Goal: Transaction & Acquisition: Purchase product/service

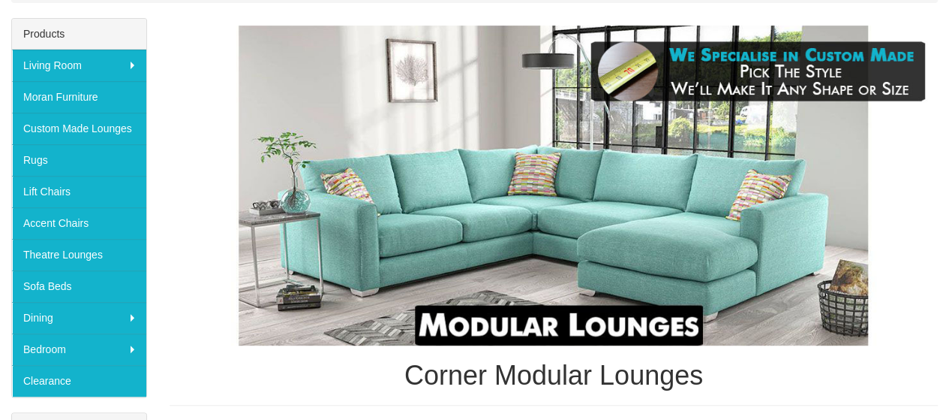
scroll to position [150, 0]
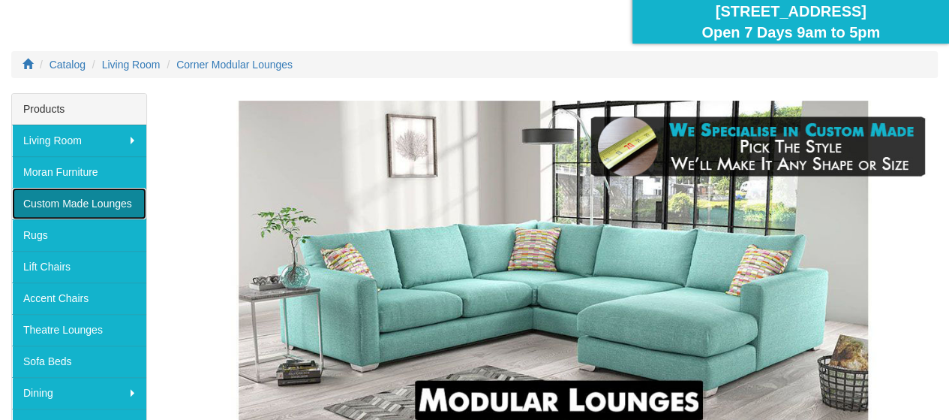
click at [86, 199] on link "Custom Made Lounges" at bounding box center [79, 204] width 134 height 32
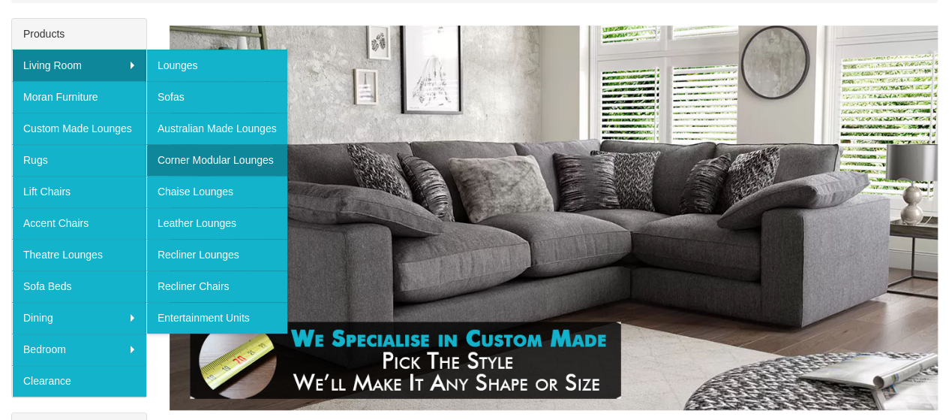
scroll to position [150, 0]
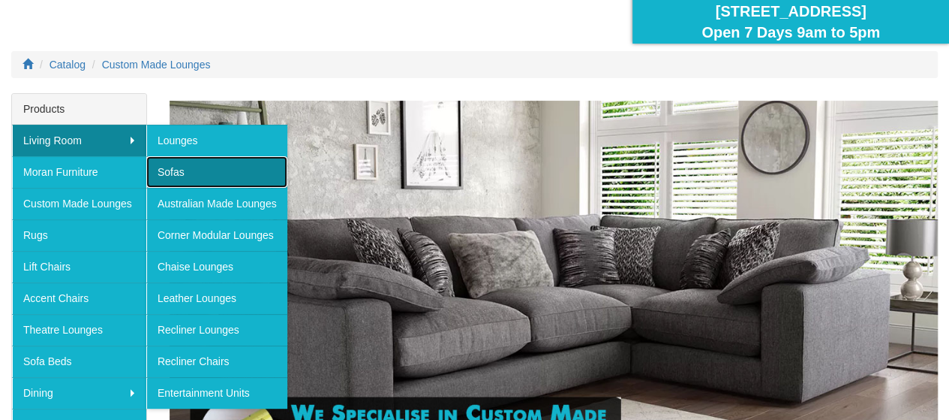
click at [169, 170] on link "Sofas" at bounding box center [216, 172] width 141 height 32
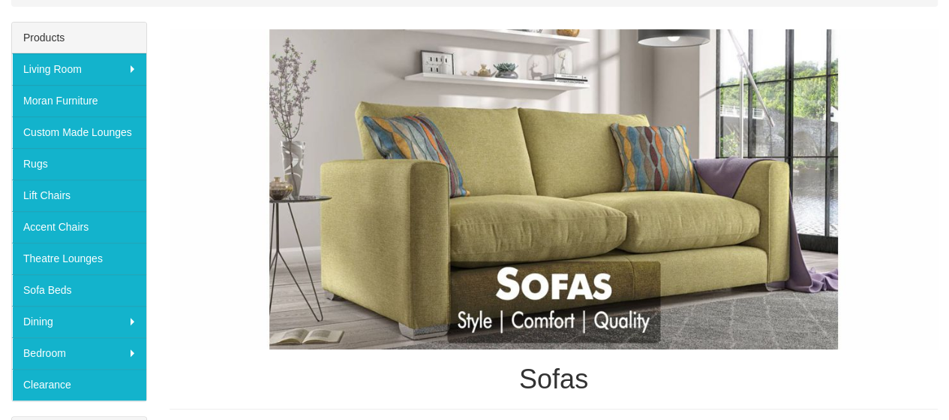
scroll to position [225, 0]
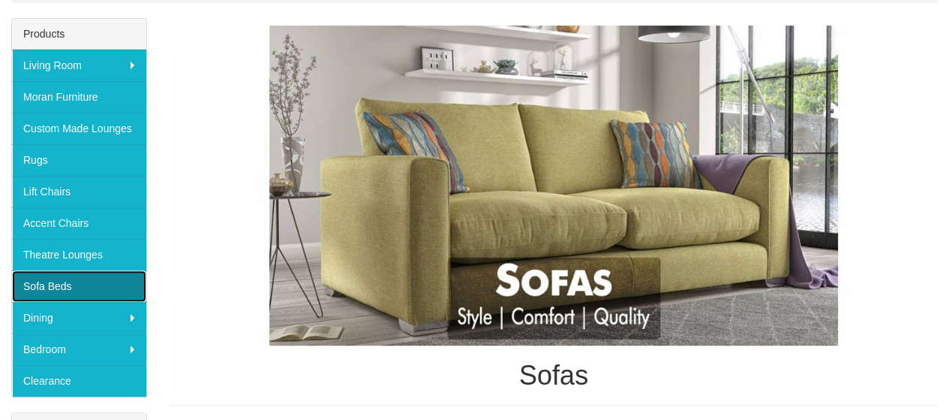
click at [62, 275] on link "Sofa Beds" at bounding box center [79, 286] width 134 height 32
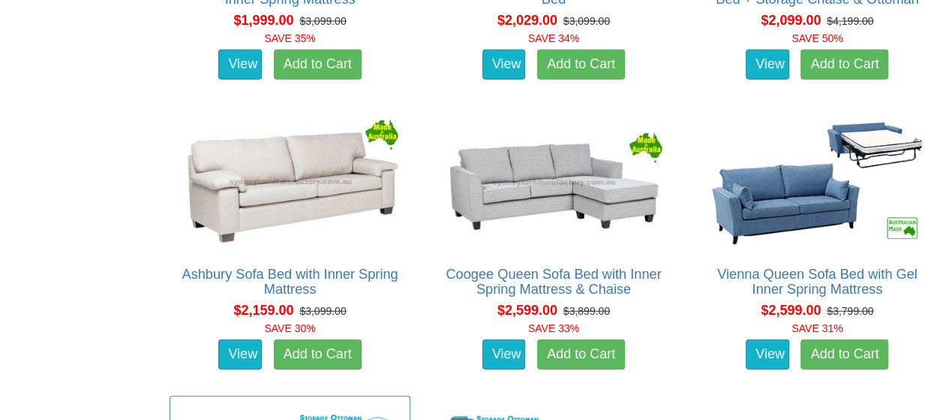
scroll to position [1726, 0]
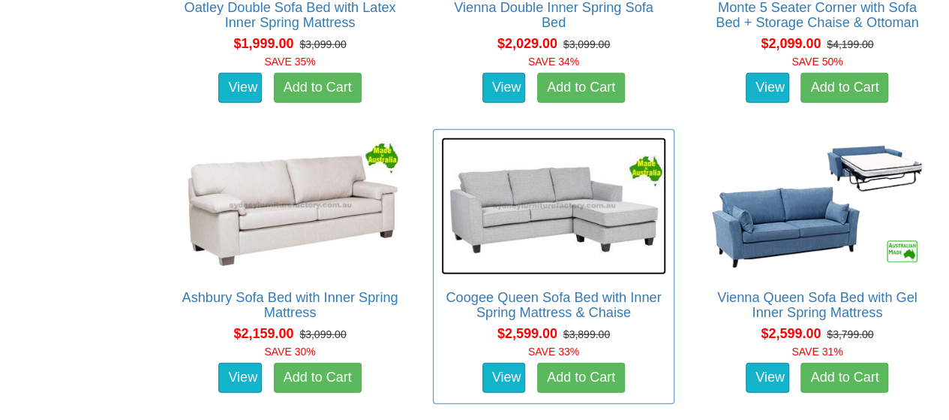
click at [535, 206] on img at bounding box center [553, 206] width 224 height 138
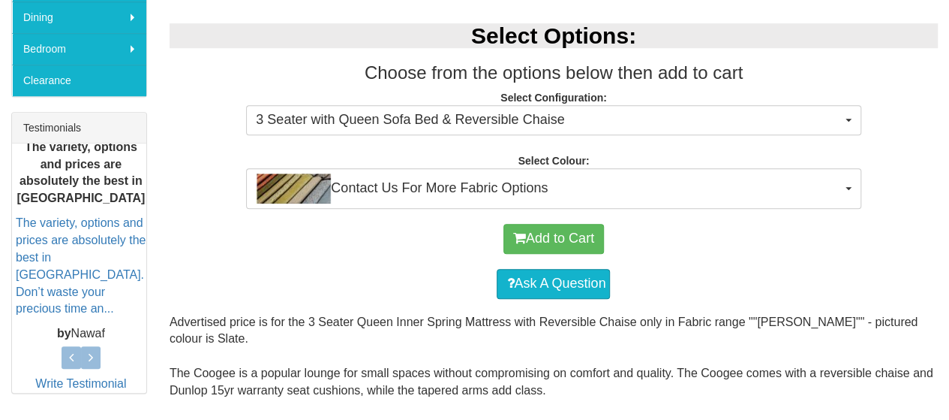
scroll to position [450, 0]
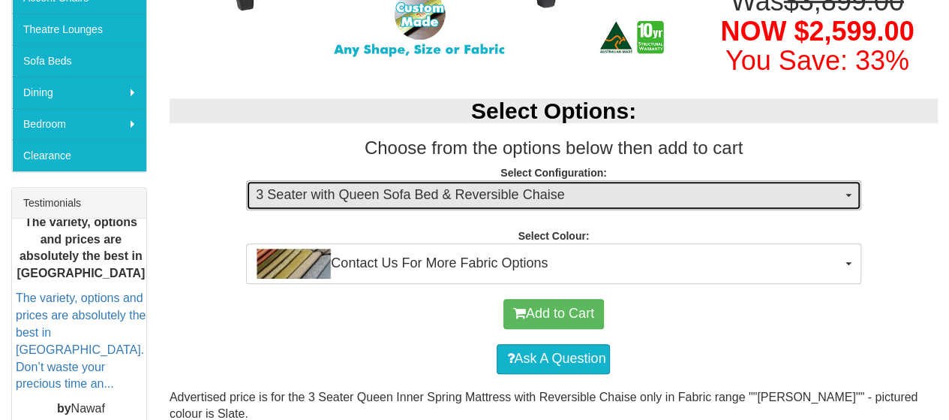
click at [848, 194] on span "button" at bounding box center [849, 195] width 6 height 3
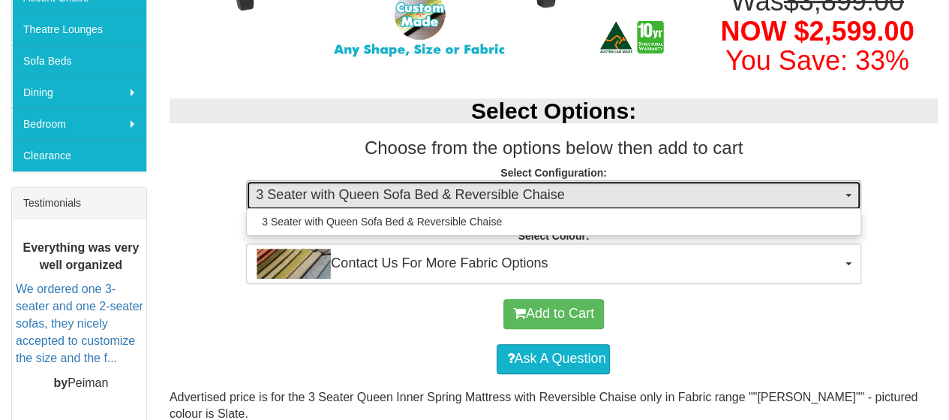
click at [848, 198] on button "3 Seater with Queen Sofa Bed & Reversible Chaise" at bounding box center [553, 195] width 615 height 30
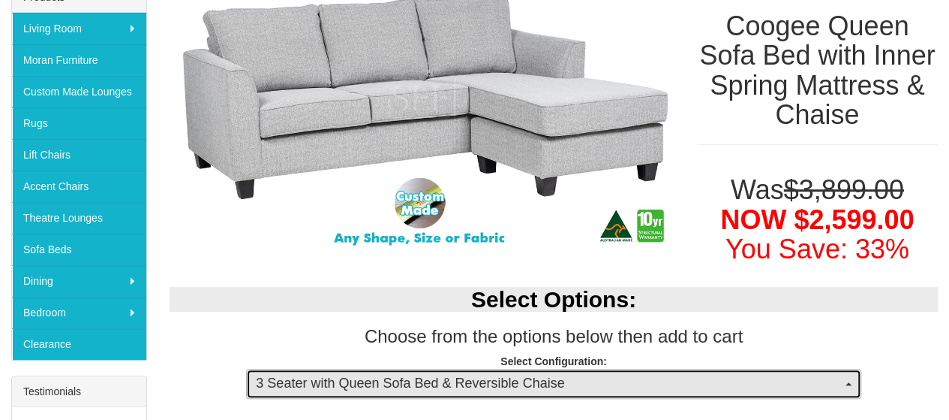
scroll to position [225, 0]
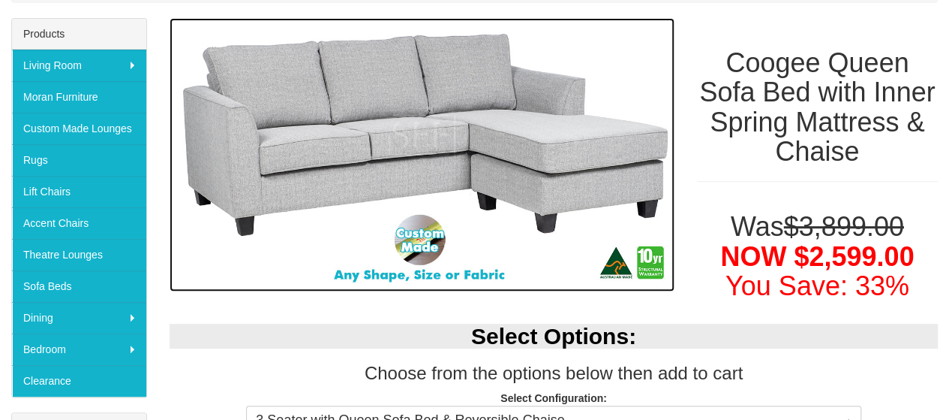
click at [511, 142] on img at bounding box center [422, 154] width 505 height 273
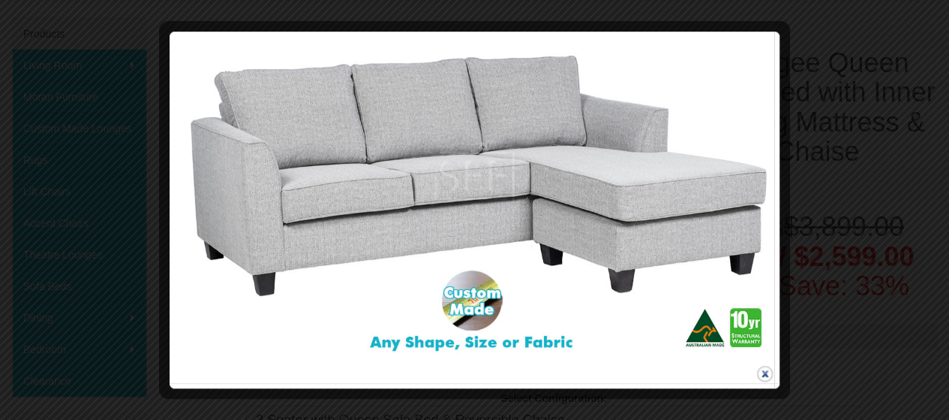
click at [765, 371] on button "close" at bounding box center [765, 373] width 19 height 19
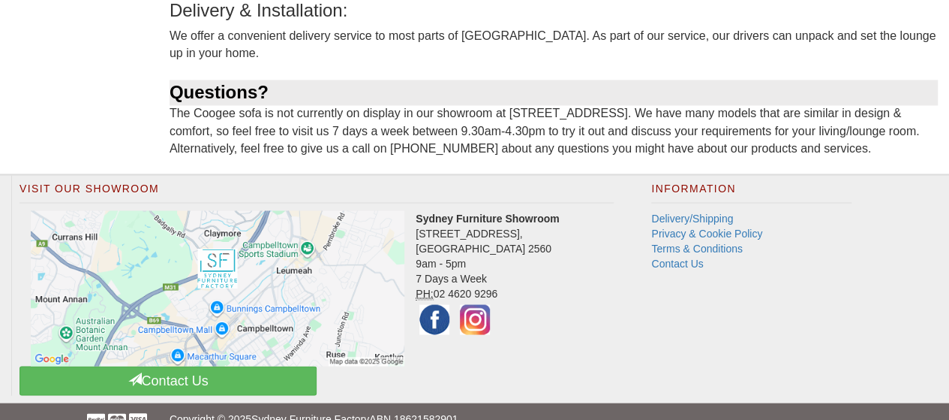
scroll to position [1307, 0]
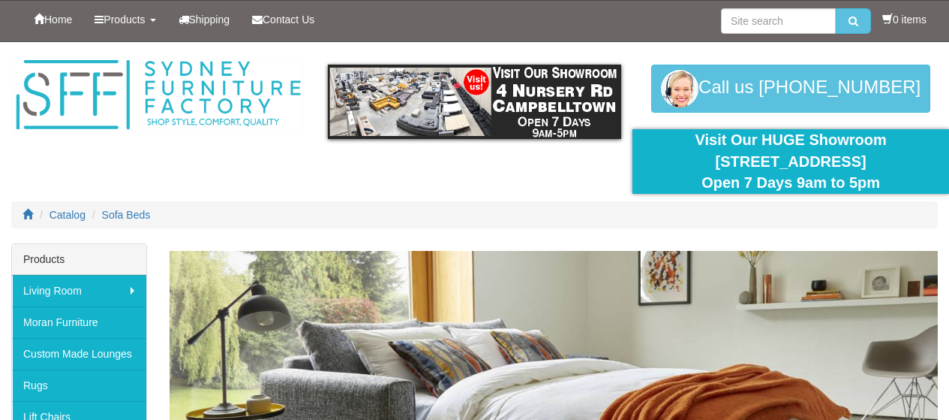
scroll to position [1726, 0]
